Goal: Navigation & Orientation: Find specific page/section

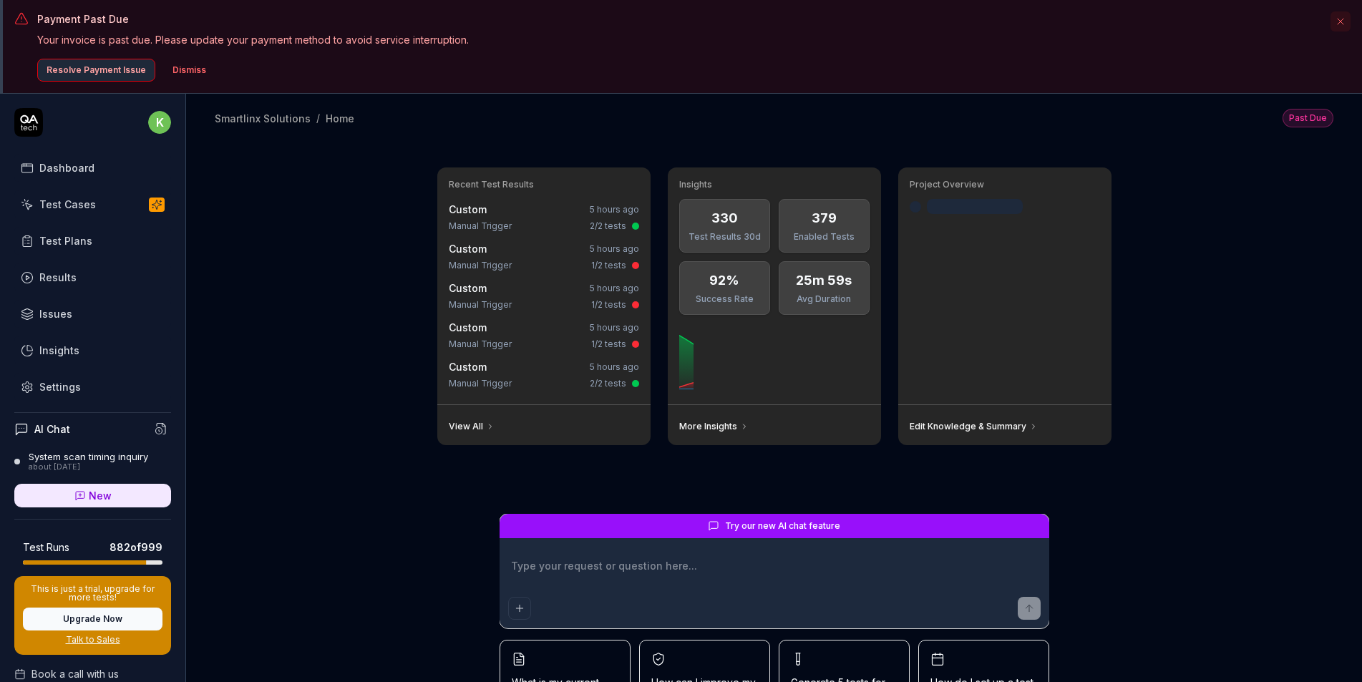
type textarea "*"
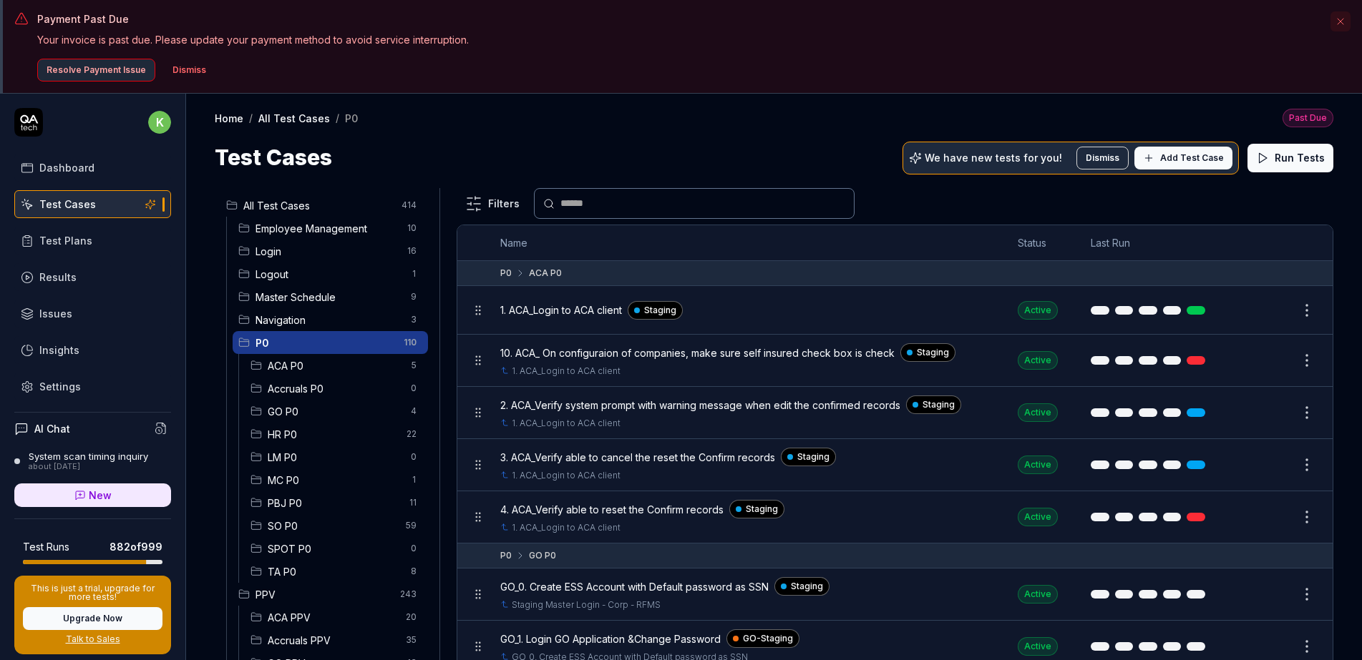
click at [53, 281] on div "Results" at bounding box center [57, 277] width 37 height 15
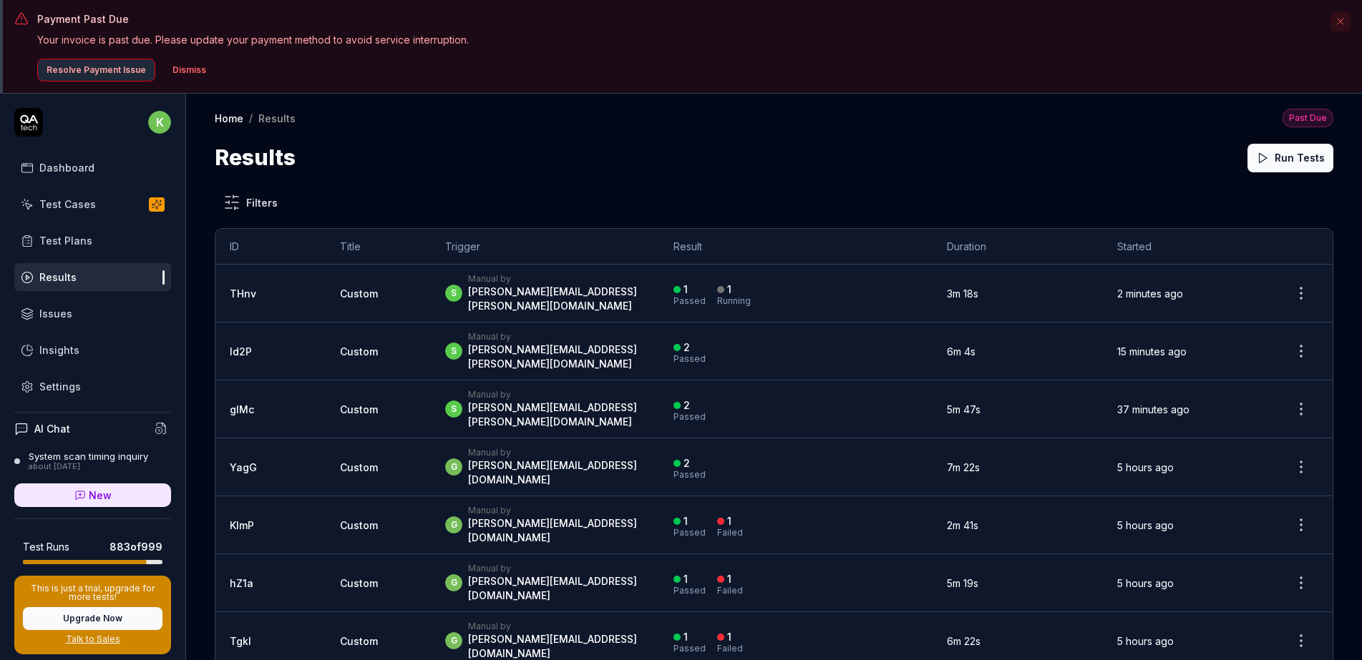
click at [90, 312] on link "Issues" at bounding box center [92, 314] width 157 height 28
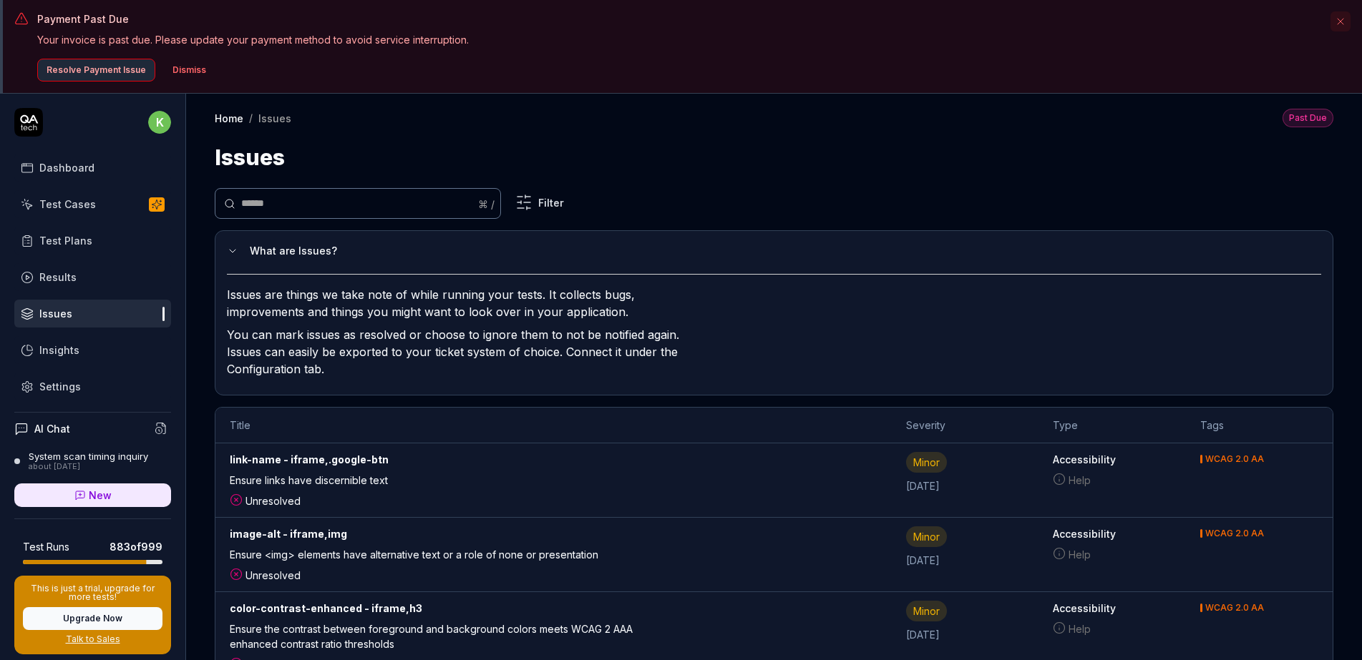
click at [72, 168] on div "Dashboard" at bounding box center [66, 167] width 55 height 15
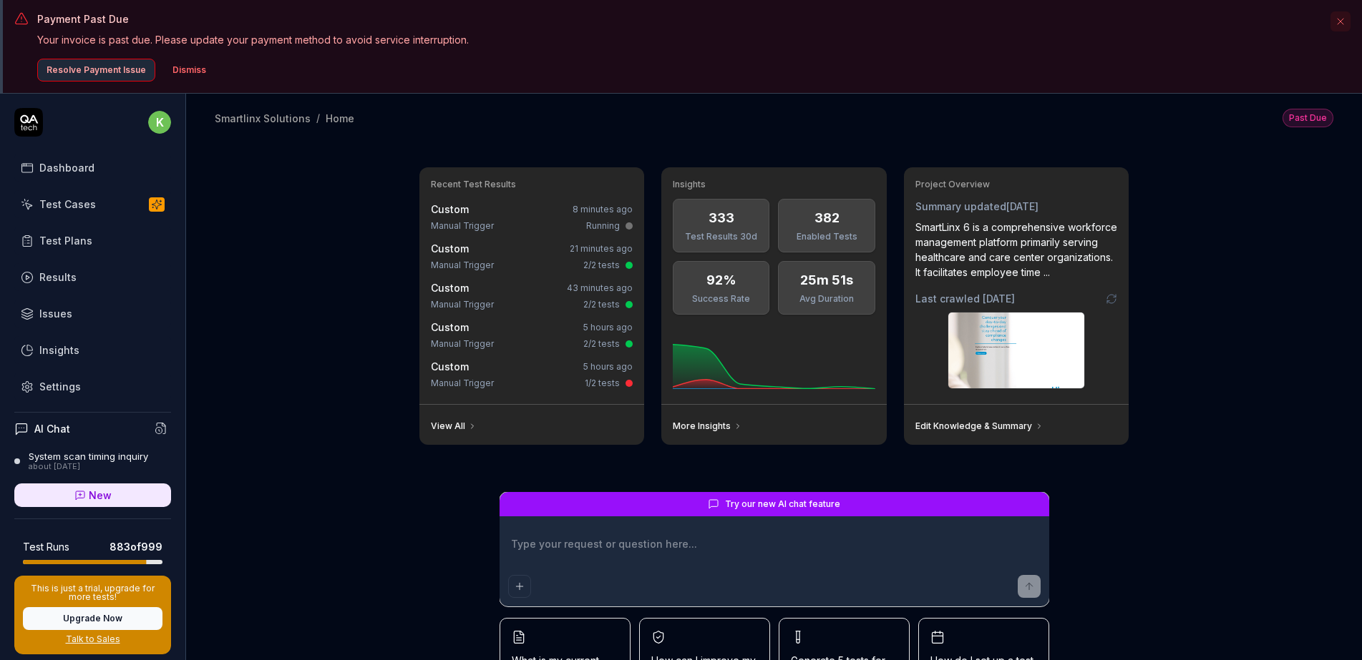
type textarea "*"
